Goal: Transaction & Acquisition: Purchase product/service

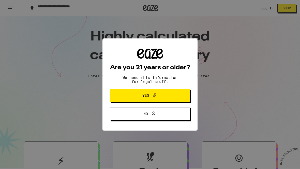
click at [173, 95] on button "Yes" at bounding box center [150, 95] width 80 height 13
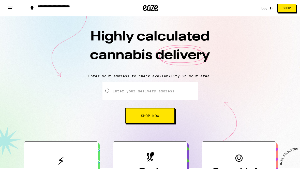
click at [169, 94] on input "Enter your delivery address" at bounding box center [149, 91] width 95 height 18
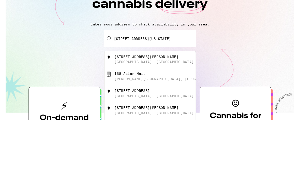
scroll to position [51, 0]
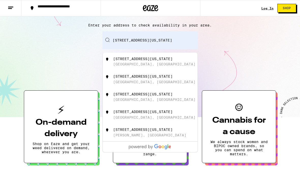
click at [148, 38] on input "[STREET_ADDRESS][US_STATE]" at bounding box center [149, 40] width 95 height 18
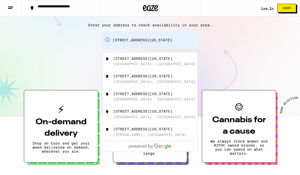
click at [170, 60] on div "[STREET_ADDRESS][US_STATE]" at bounding box center [158, 62] width 91 height 10
type input "[STREET_ADDRESS][US_STATE]"
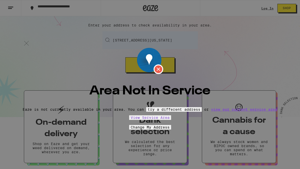
click at [247, 43] on div "Area Not In Service Eaze is not currently available in your area. You can try a…" at bounding box center [150, 84] width 300 height 169
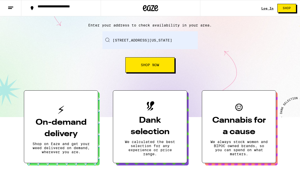
click at [168, 63] on button "Shop Now" at bounding box center [149, 64] width 49 height 15
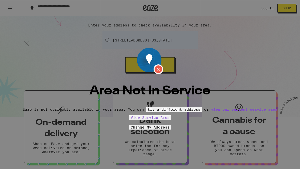
click at [30, 39] on img at bounding box center [27, 43] width 8 height 8
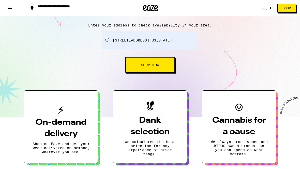
click at [165, 68] on button "Shop Now" at bounding box center [149, 64] width 49 height 15
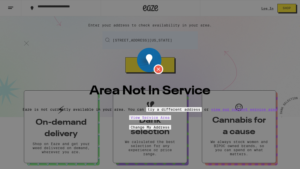
click at [30, 39] on img at bounding box center [27, 43] width 8 height 8
